Goal: Task Accomplishment & Management: Complete application form

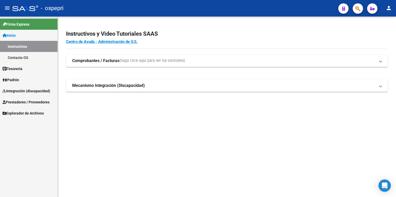
click at [19, 92] on span "Integración (discapacidad)" at bounding box center [27, 91] width 48 height 6
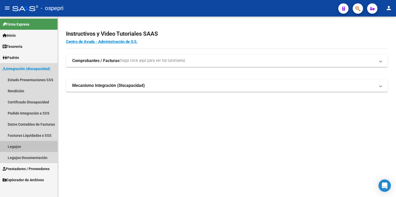
click at [13, 148] on link "Legajos" at bounding box center [29, 146] width 58 height 11
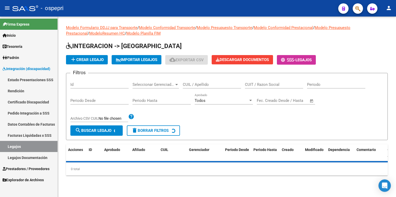
click at [202, 85] on input "CUIL / Apellido" at bounding box center [212, 84] width 58 height 5
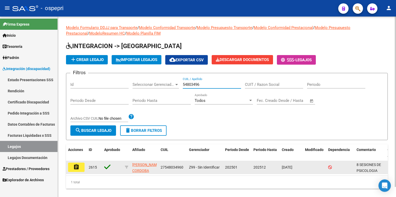
type input "54803496"
click at [76, 166] on mat-icon "assignment" at bounding box center [76, 167] width 6 height 6
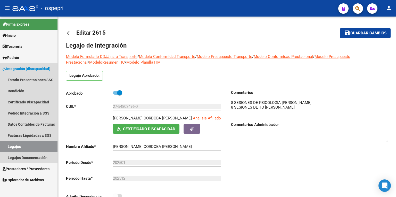
drag, startPoint x: 17, startPoint y: 148, endPoint x: 58, endPoint y: 140, distance: 41.7
click at [17, 148] on link "Legajos" at bounding box center [29, 146] width 58 height 11
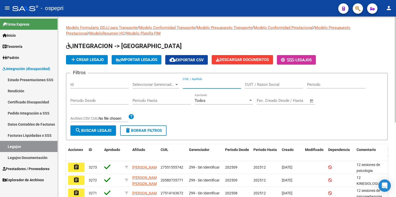
click at [205, 85] on input "CUIL / Apellido" at bounding box center [212, 84] width 58 height 5
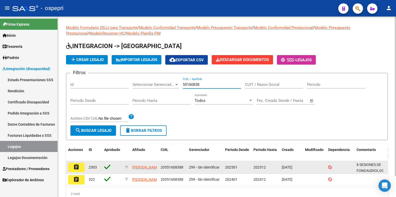
type input "55160838"
click at [77, 168] on mat-icon "assignment" at bounding box center [76, 167] width 6 height 6
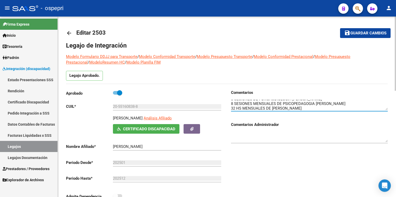
scroll to position [4, 0]
click at [359, 106] on textarea at bounding box center [309, 105] width 157 height 10
type textarea "8 SESIONES DE FONOAUDIOLOGIA [PERSON_NAME] 8 SESIONES MENSUALES DE PSICOPEDAGOG…"
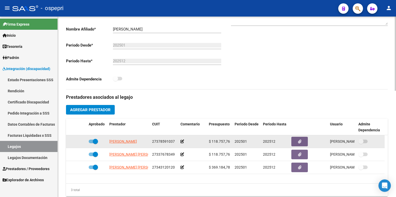
scroll to position [124, 0]
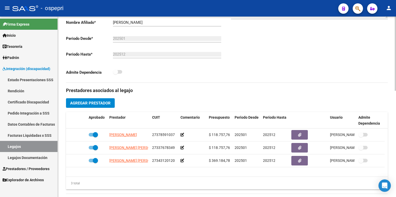
click at [102, 102] on span "Agregar Prestador" at bounding box center [90, 103] width 41 height 5
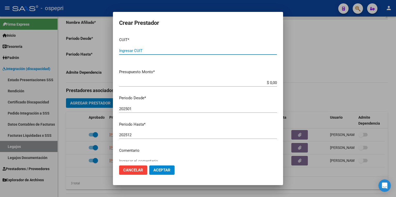
paste input "27-40033855-3"
type input "27-40033855-3"
click at [133, 110] on input "202501" at bounding box center [198, 108] width 158 height 5
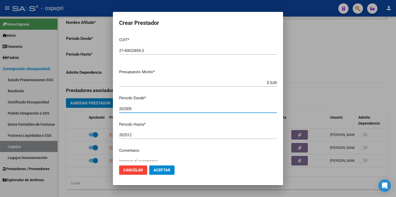
type input "202509"
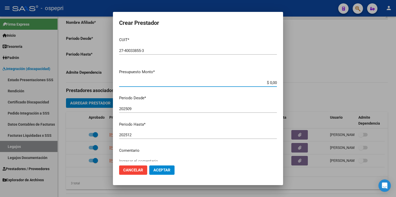
drag, startPoint x: 258, startPoint y: 82, endPoint x: 302, endPoint y: 83, distance: 44.4
click at [302, 82] on div "Crear Prestador CUIT * 27-40033855-3 Ingresar CUIT ARCA Padrón Presupuesto Mont…" at bounding box center [198, 98] width 396 height 197
type input "$ 14.844,73"
click at [161, 169] on span "Aceptar" at bounding box center [162, 169] width 17 height 5
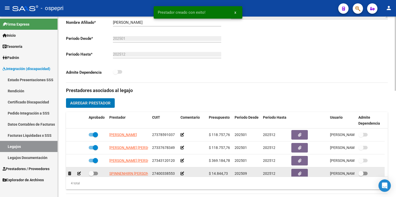
click at [97, 172] on span at bounding box center [93, 173] width 9 height 4
click at [91, 175] on input "checkbox" at bounding box center [91, 175] width 0 height 0
checkbox input "true"
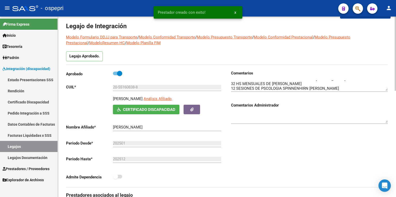
scroll to position [0, 0]
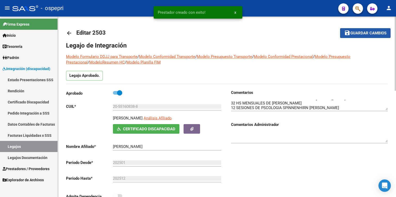
click at [357, 31] on span "Guardar cambios" at bounding box center [369, 33] width 36 height 5
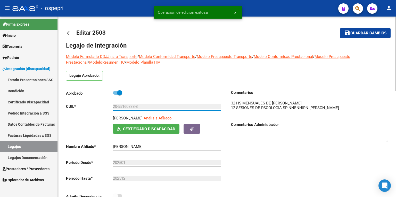
drag, startPoint x: 149, startPoint y: 106, endPoint x: 90, endPoint y: 109, distance: 59.2
click at [90, 109] on div "Aprobado CUIL * 20-55160838-8 Ingresar CUIL [PERSON_NAME] Análisis Afiliado Cer…" at bounding box center [144, 146] width 157 height 113
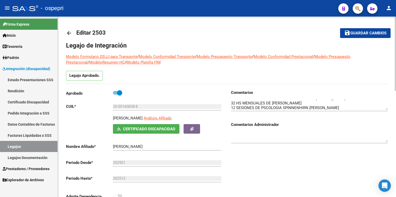
drag, startPoint x: 334, startPoint y: 74, endPoint x: 332, endPoint y: 79, distance: 6.0
click at [334, 75] on div "Legajo Aprobado." at bounding box center [227, 77] width 322 height 13
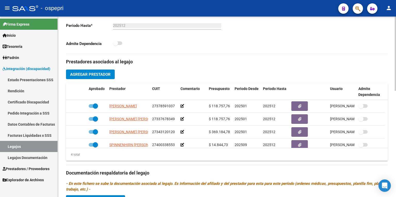
scroll to position [248, 0]
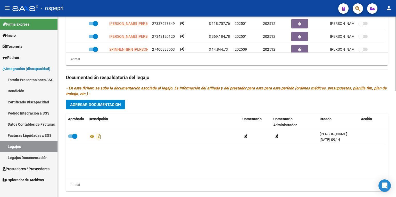
click at [98, 106] on span "Agregar Documentacion" at bounding box center [95, 104] width 51 height 5
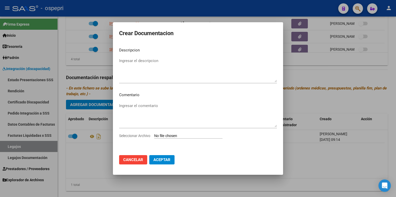
click at [164, 135] on input "Seleccionar Archivo" at bounding box center [188, 135] width 68 height 5
type input "C:\fakepath\20551608388.pdf"
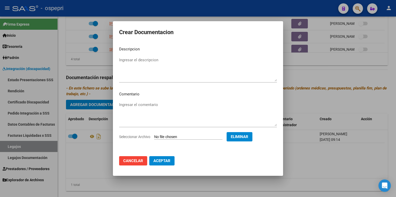
click at [160, 158] on span "Aceptar" at bounding box center [162, 160] width 17 height 5
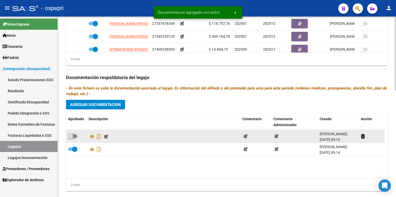
click at [76, 135] on span at bounding box center [72, 136] width 9 height 4
click at [71, 138] on input "checkbox" at bounding box center [70, 138] width 0 height 0
checkbox input "true"
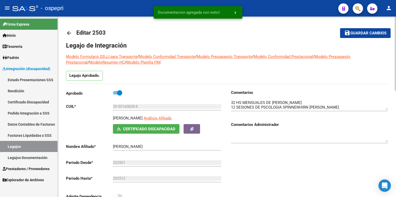
scroll to position [0, 0]
click at [367, 31] on span "Guardar cambios" at bounding box center [369, 33] width 36 height 5
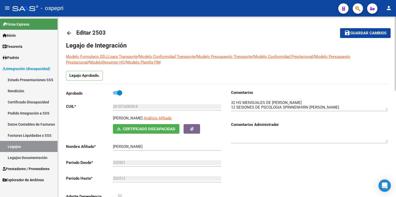
click at [341, 71] on div "Legajo Aprobado." at bounding box center [227, 77] width 322 height 13
